Goal: Information Seeking & Learning: Learn about a topic

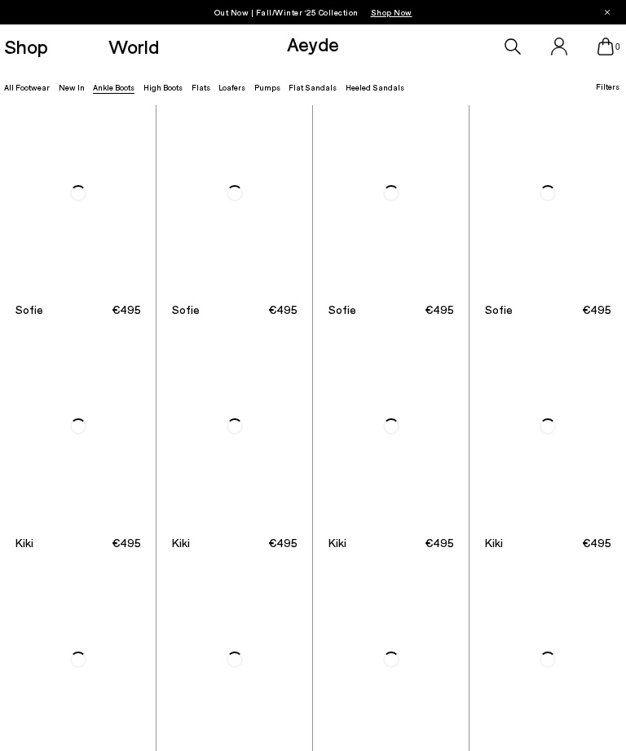
scroll to position [1122, 0]
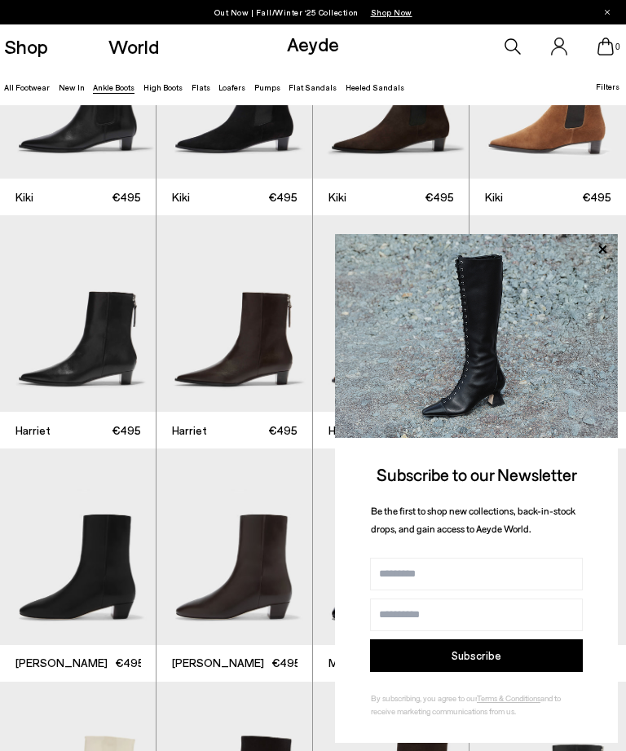
scroll to position [1292, 0]
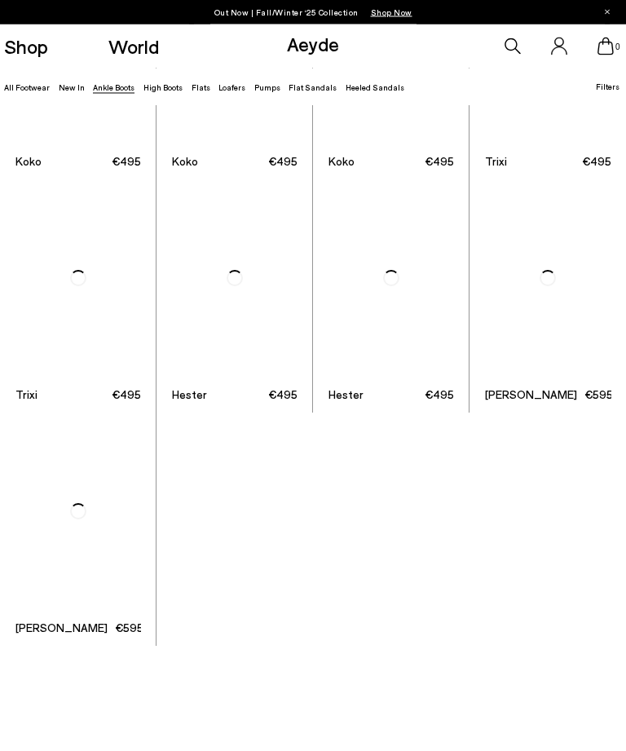
scroll to position [4588, 0]
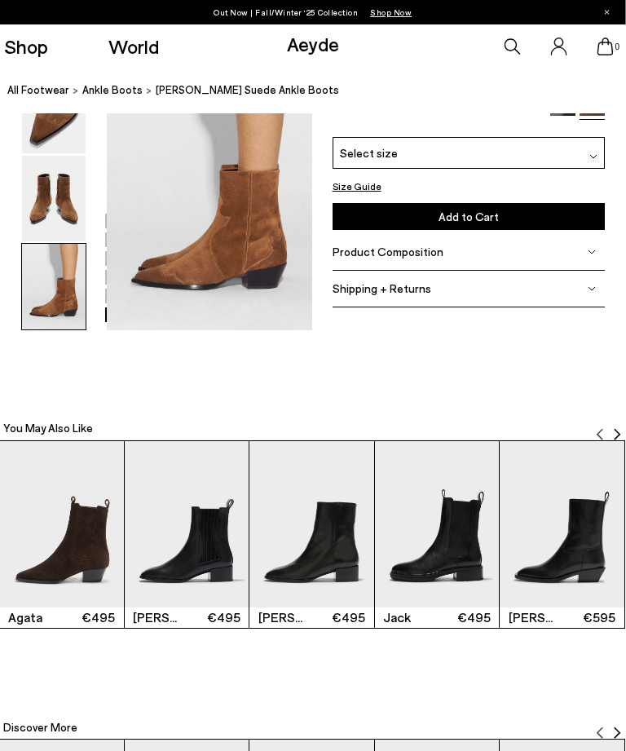
scroll to position [1439, 10]
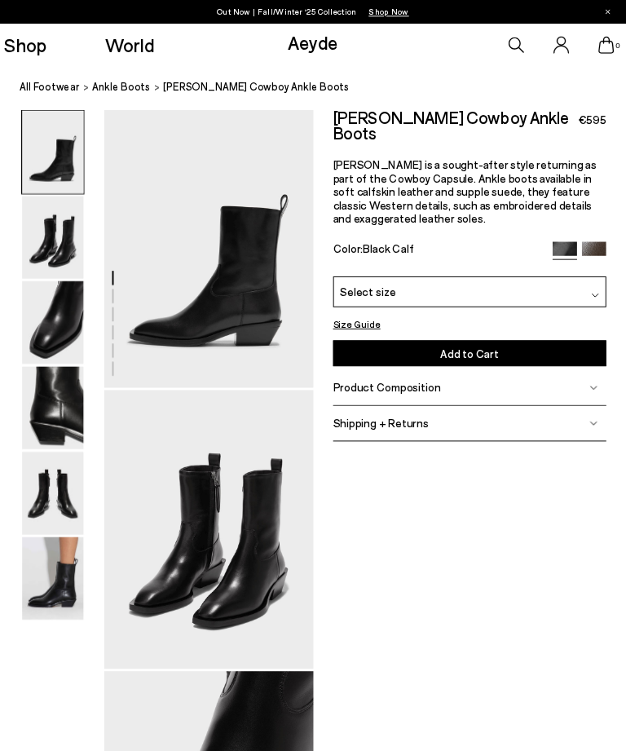
scroll to position [11, 11]
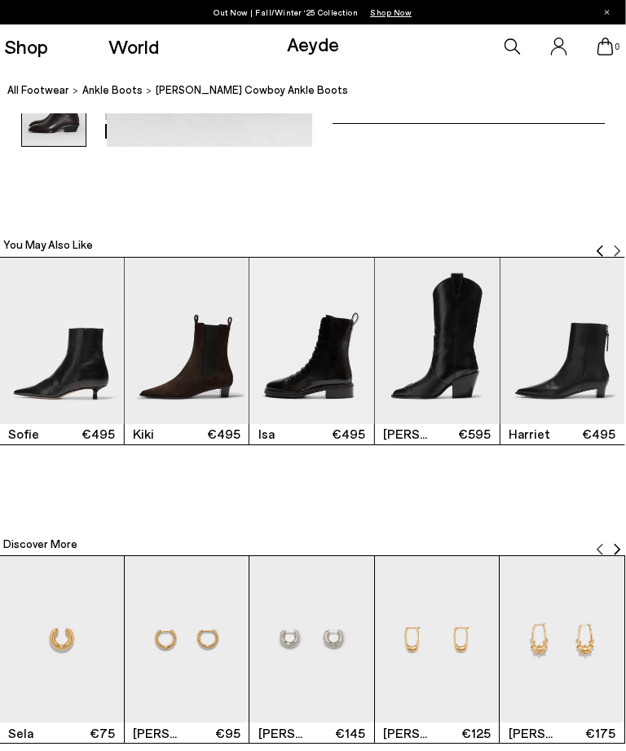
scroll to position [1622, 10]
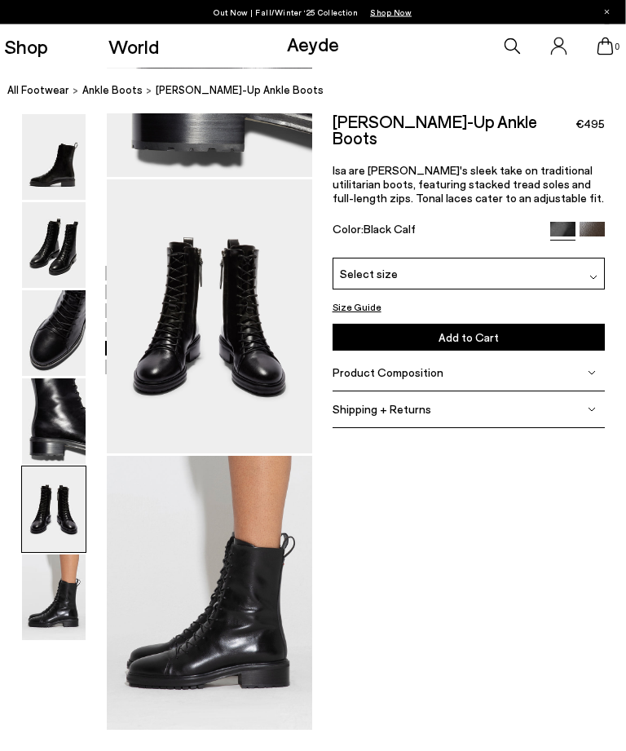
scroll to position [1040, 10]
click at [585, 222] on img at bounding box center [593, 234] width 25 height 25
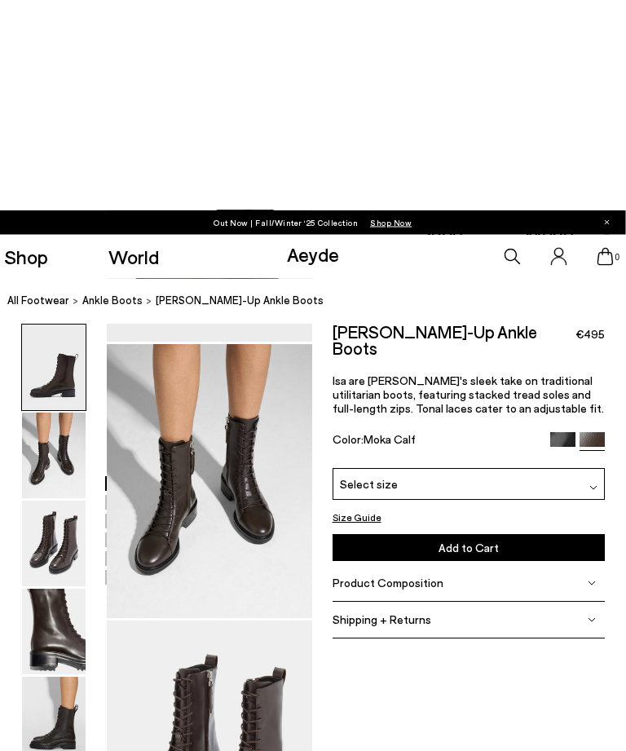
scroll to position [0, 10]
